Goal: Information Seeking & Learning: Find specific fact

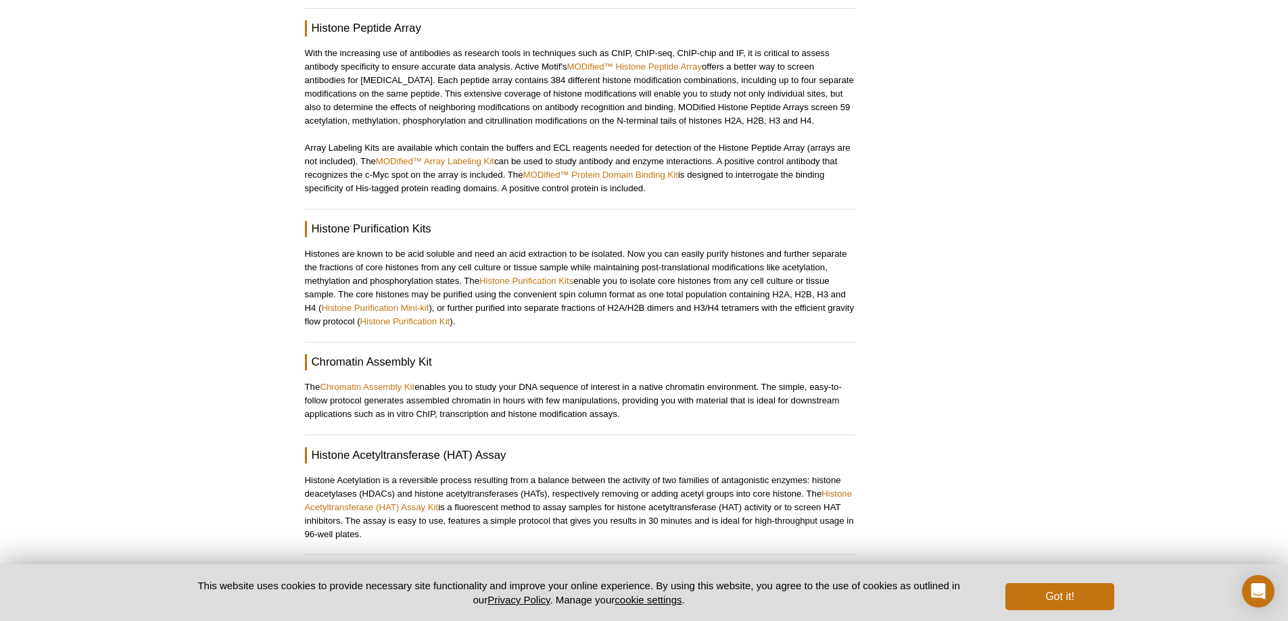
scroll to position [1673, 0]
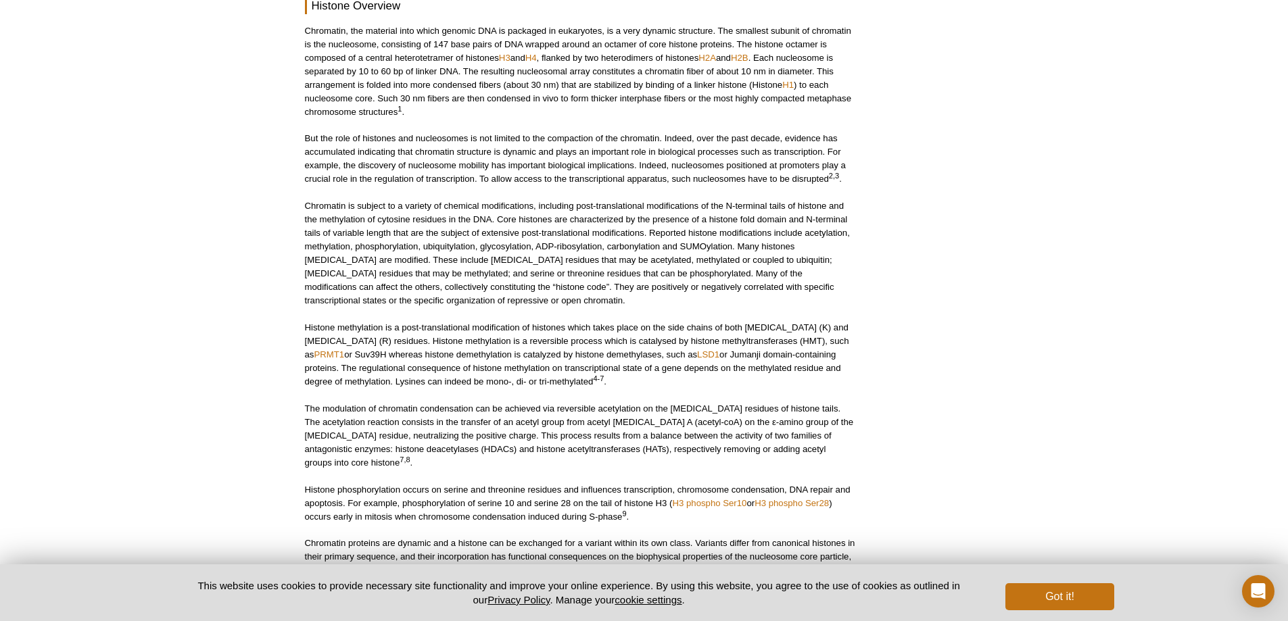
scroll to position [0, 0]
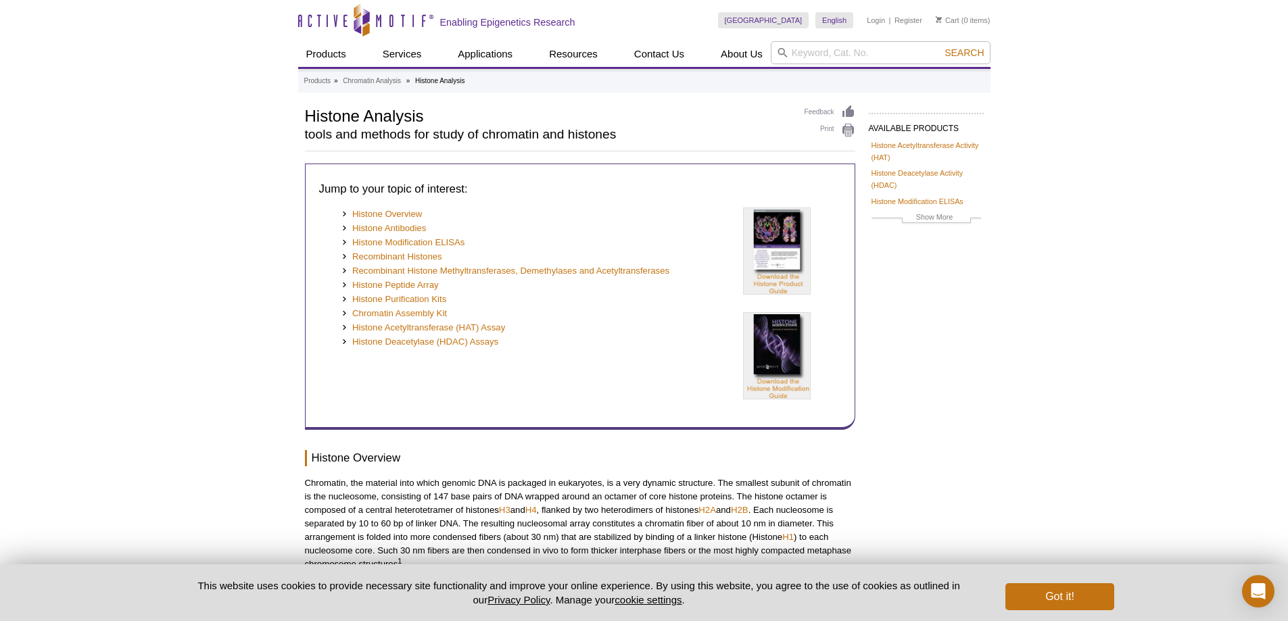
drag, startPoint x: 1214, startPoint y: 309, endPoint x: 1074, endPoint y: 219, distance: 166.4
click at [865, 64] on input "search" at bounding box center [881, 52] width 220 height 23
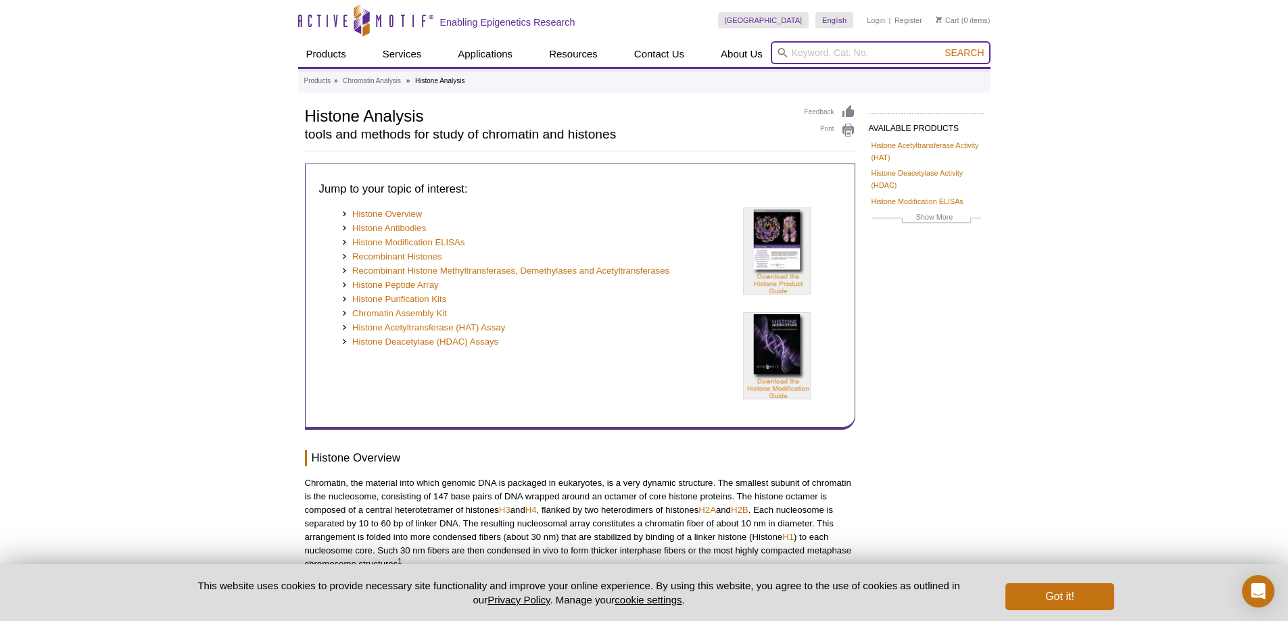
paste input "MODified™ Histone Peptide Array"
type input "MODified™ Histone Peptide Array"
click at [941, 47] on button "Search" at bounding box center [964, 53] width 47 height 12
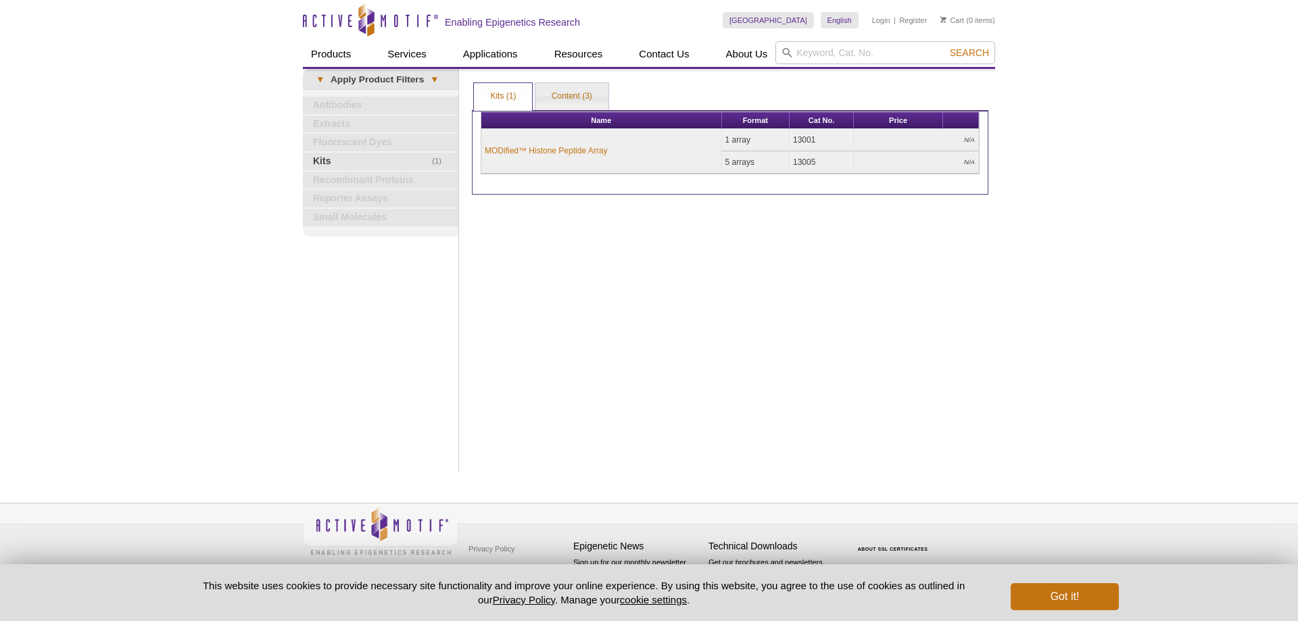
click at [1119, 193] on div "Active Motif Logo Enabling Epigenetics Research 0 Search Skip to content Active…" at bounding box center [649, 310] width 1298 height 621
click at [576, 151] on link "MODified™ Histone Peptide Array" at bounding box center [546, 151] width 122 height 12
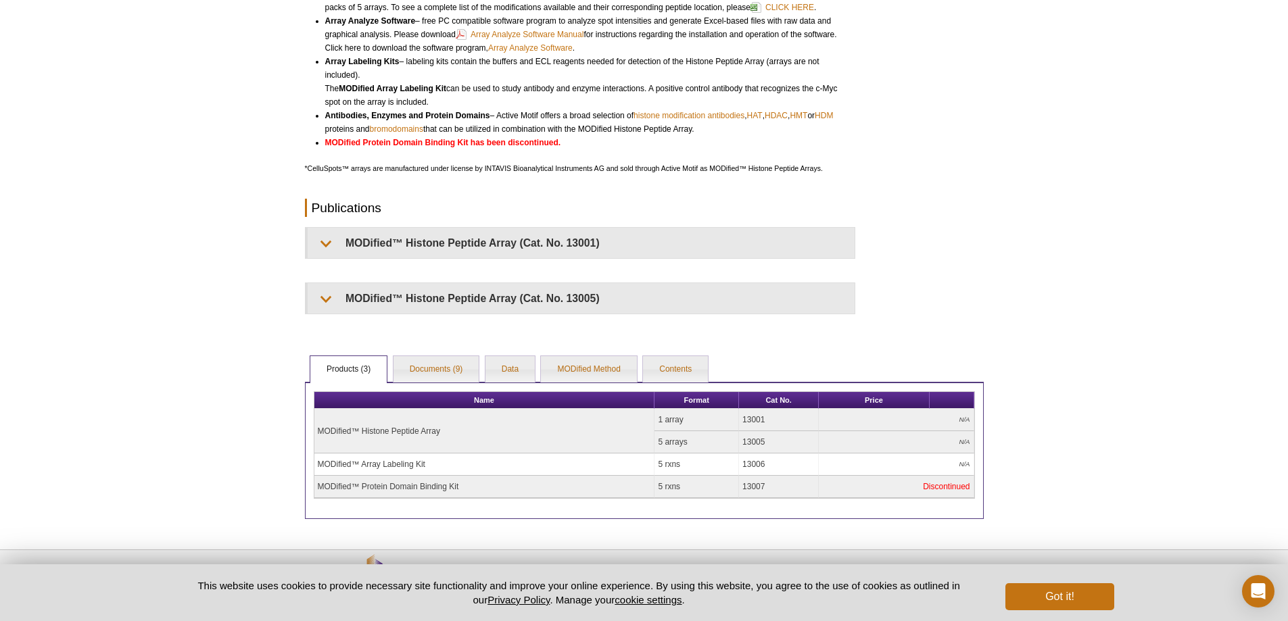
scroll to position [381, 0]
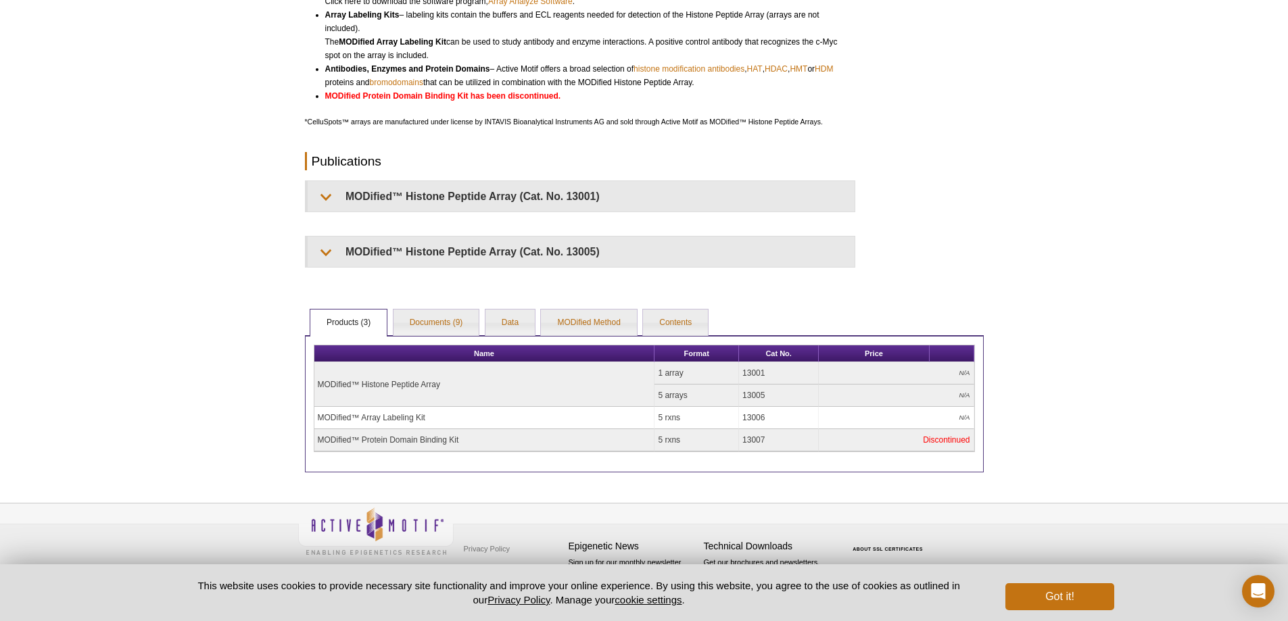
drag, startPoint x: 319, startPoint y: 386, endPoint x: 444, endPoint y: 382, distance: 124.5
click at [444, 382] on td "MODified™ Histone Peptide Array" at bounding box center [484, 384] width 341 height 45
copy td "MODified™ Histone Peptide Array"
click at [158, 179] on div "Active Motif Logo Enabling Epigenetics Research 0 Search Skip to content Active…" at bounding box center [644, 120] width 1288 height 1003
drag, startPoint x: 446, startPoint y: 385, endPoint x: 313, endPoint y: 385, distance: 132.5
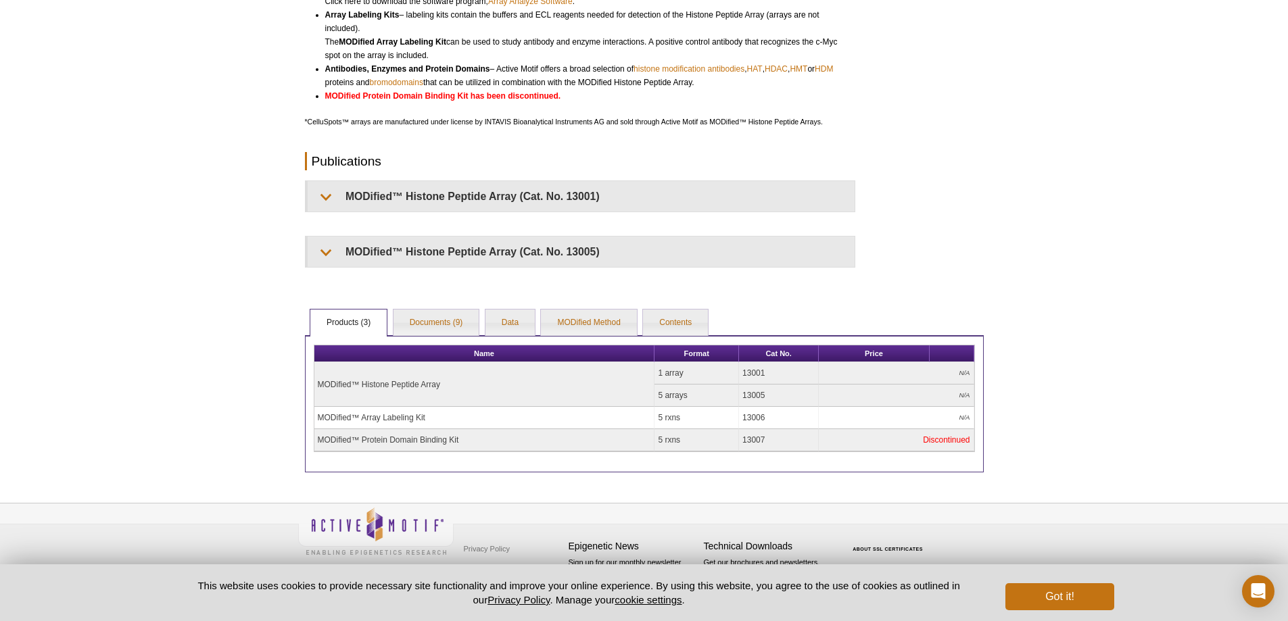
click at [314, 385] on table "Name Format Cat No. Price MODified™ Histone Peptide Array 1 array 13001 N/A 5 a…" at bounding box center [644, 399] width 661 height 108
copy div "Name Format Cat No. Price MODified™ Histone Peptide Array"
drag, startPoint x: 696, startPoint y: 378, endPoint x: 648, endPoint y: 374, distance: 48.9
click at [648, 374] on tr "MODified™ Histone Peptide Array 1 array 13001 N/A" at bounding box center [644, 373] width 660 height 22
copy tr "MODified™ Histone Peptide Array 1 array"
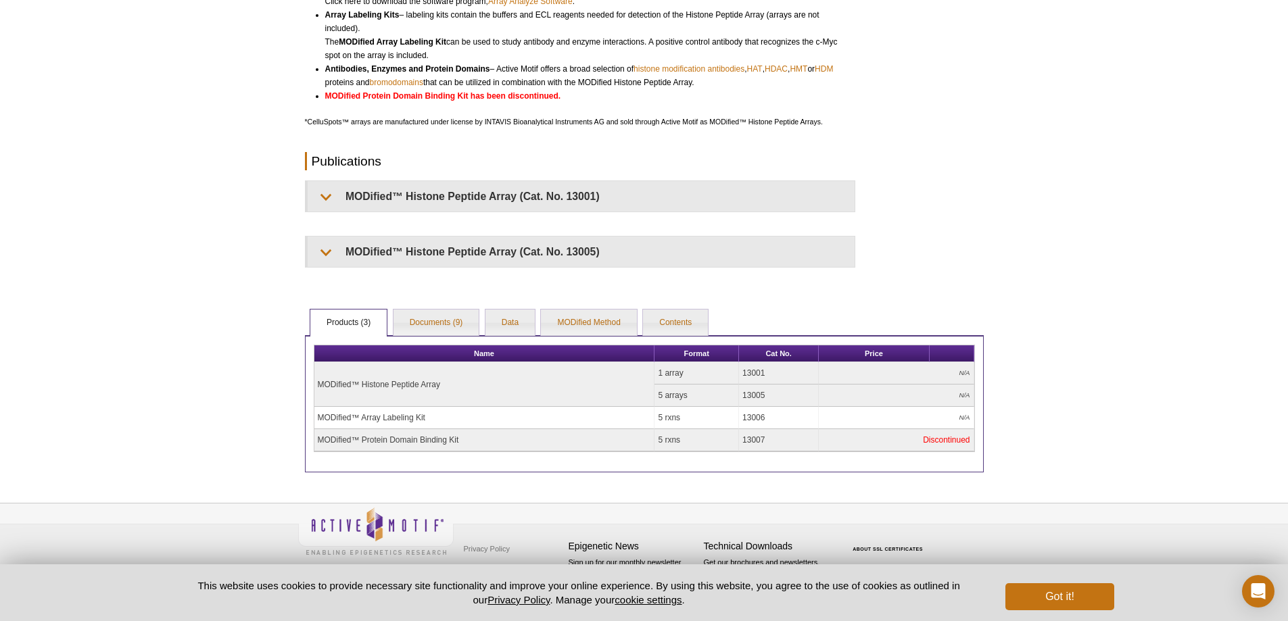
drag, startPoint x: 749, startPoint y: 373, endPoint x: 736, endPoint y: 377, distance: 13.5
click at [736, 377] on tr "MODified™ Histone Peptide Array 1 array 13001 N/A" at bounding box center [644, 373] width 660 height 22
copy tr "13001"
click at [1049, 366] on div "Active Motif Logo Enabling Epigenetics Research 0 Search Skip to content Active…" at bounding box center [644, 120] width 1288 height 1003
